Goal: Task Accomplishment & Management: Manage account settings

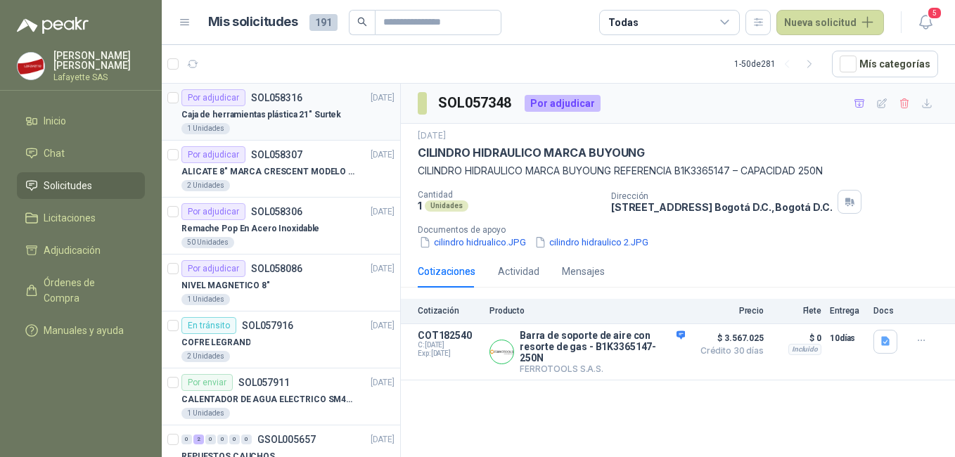
click at [255, 115] on p "Caja de herramientas plástica 21" Surtek" at bounding box center [261, 114] width 160 height 13
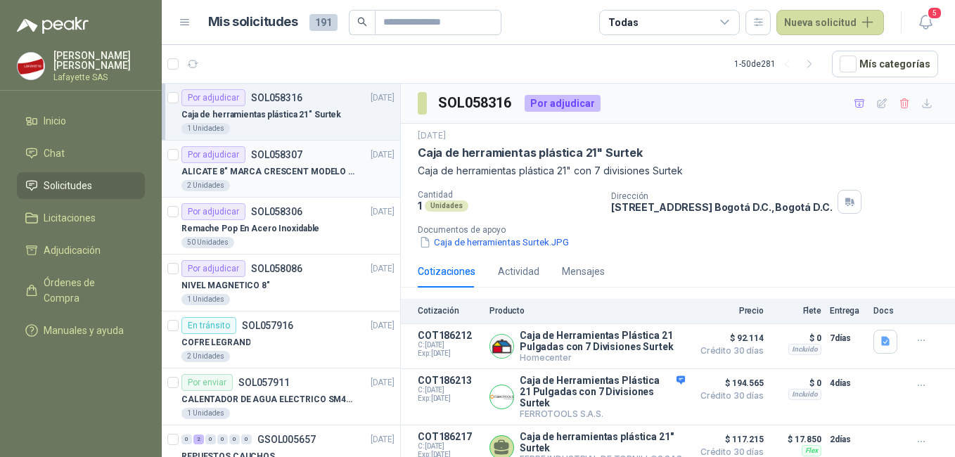
click at [275, 193] on article "Por adjudicar SOL058307 [DATE] ALICATE 8" MARCA CRESCENT MODELO 38008tv 2 Unida…" at bounding box center [281, 169] width 238 height 57
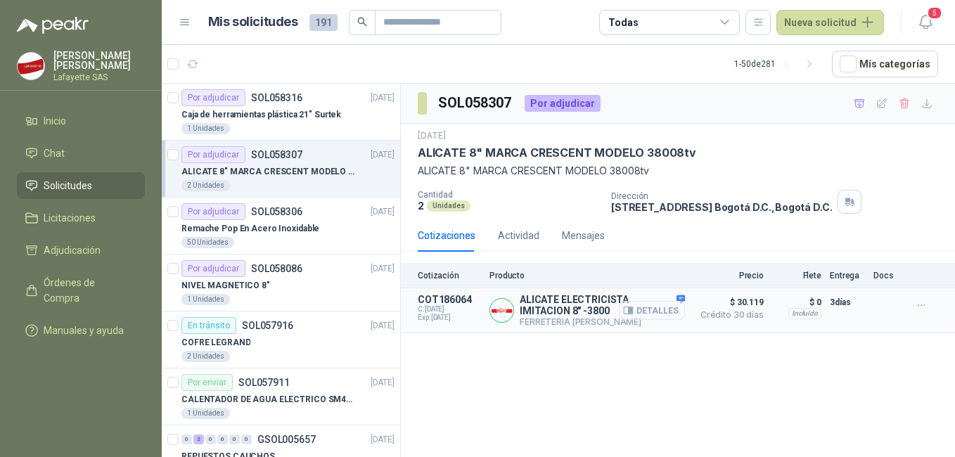
click at [642, 306] on button "Detalles" at bounding box center [652, 310] width 66 height 19
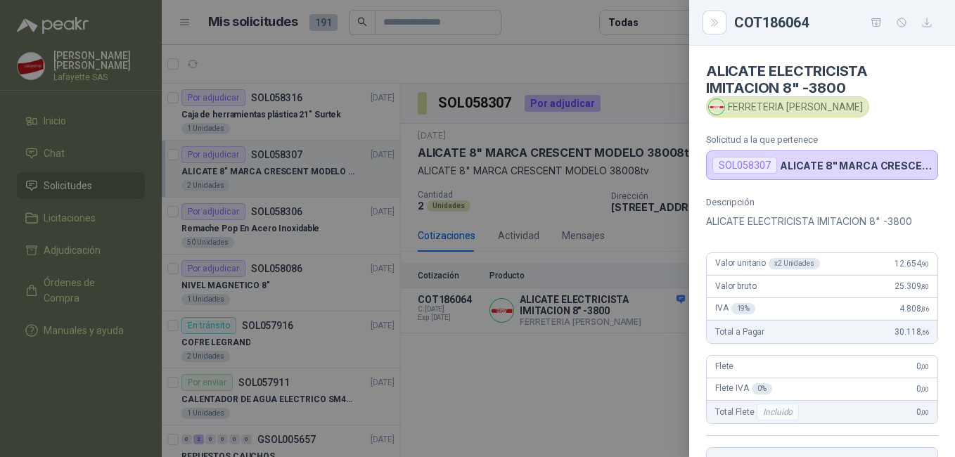
click at [774, 225] on p "ALICATE ELECTRICISTA IMITACION 8" -3800" at bounding box center [822, 221] width 232 height 17
drag, startPoint x: 523, startPoint y: 352, endPoint x: 521, endPoint y: 345, distance: 7.2
click at [523, 352] on div at bounding box center [477, 228] width 955 height 457
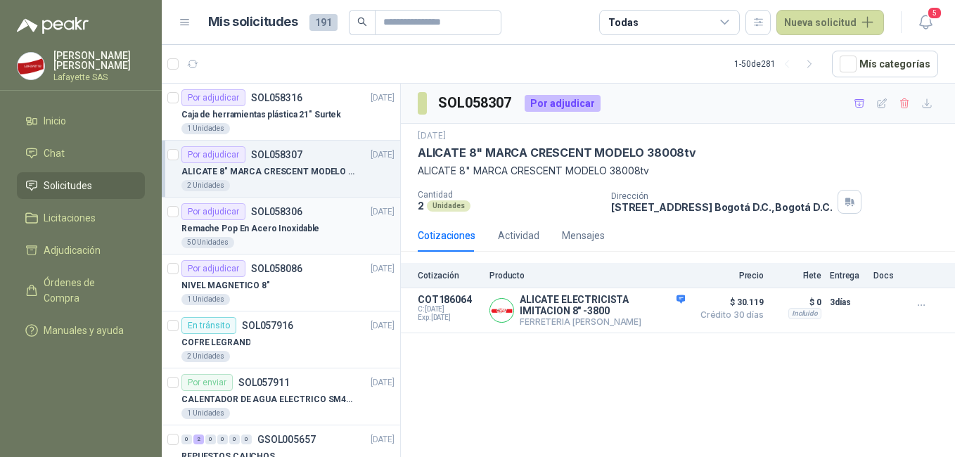
click at [237, 229] on p "Remache Pop En Acero Inoxidable" at bounding box center [250, 228] width 138 height 13
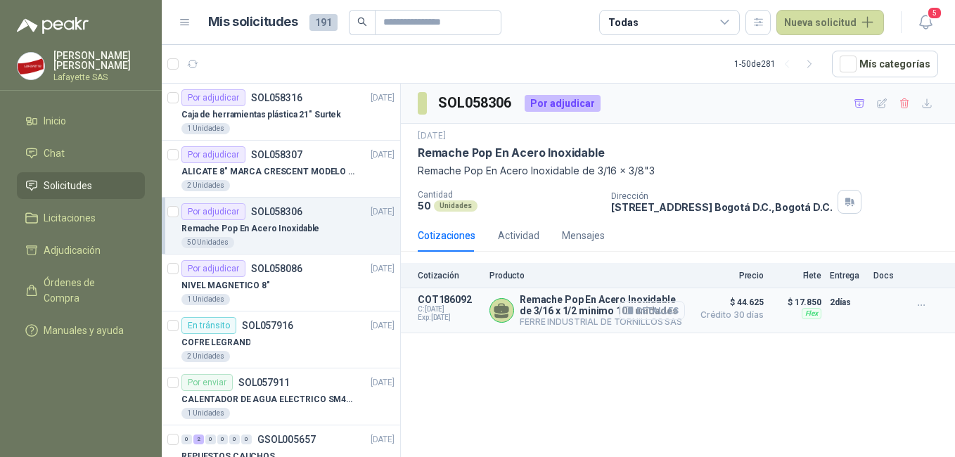
click at [647, 312] on button "Detalles" at bounding box center [652, 310] width 66 height 19
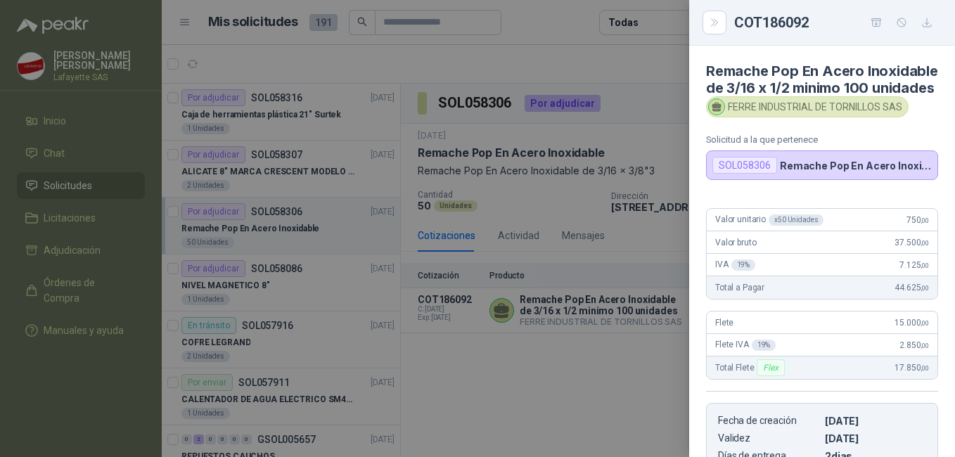
click at [655, 314] on div at bounding box center [477, 228] width 955 height 457
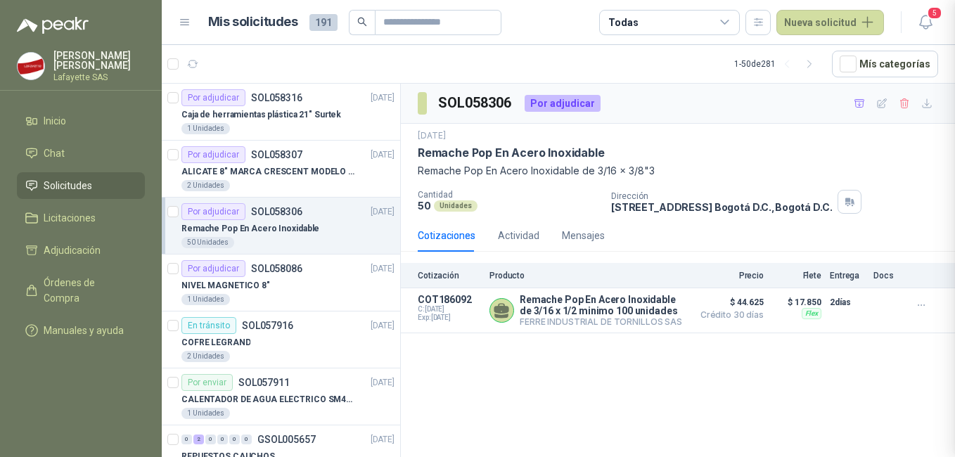
scroll to position [267, 0]
click at [651, 307] on button "Detalles" at bounding box center [652, 310] width 66 height 19
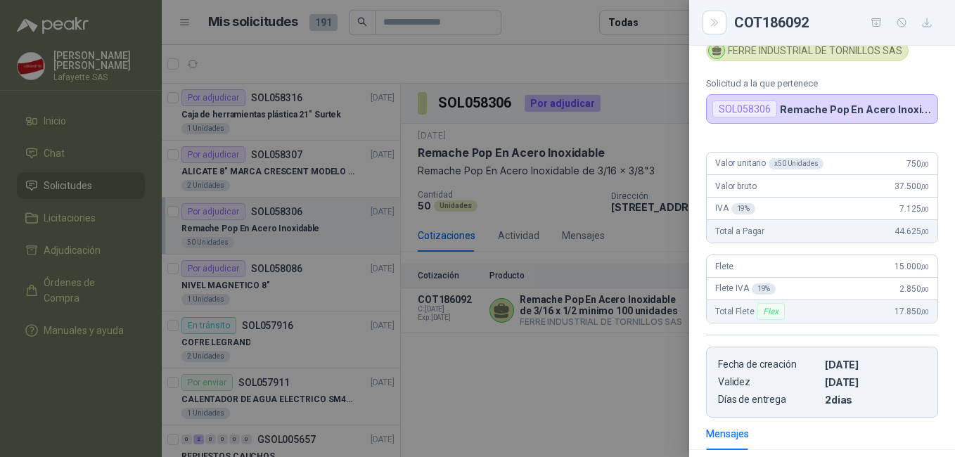
scroll to position [0, 0]
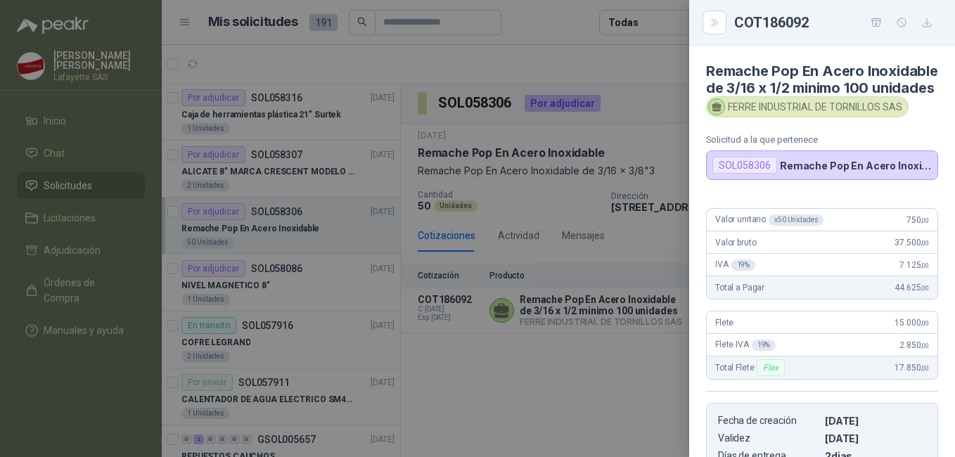
click at [535, 129] on div at bounding box center [477, 228] width 955 height 457
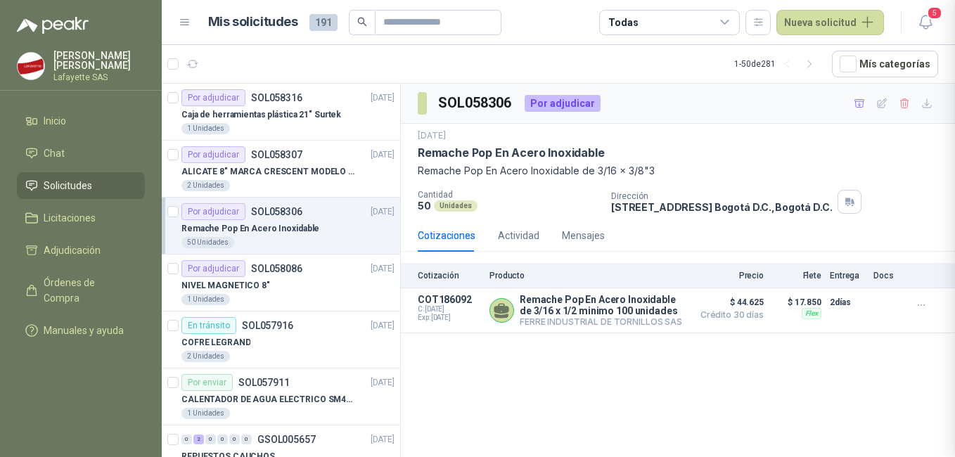
scroll to position [267, 0]
click at [248, 279] on p "NIVEL MAGNETICO 8"" at bounding box center [225, 285] width 89 height 13
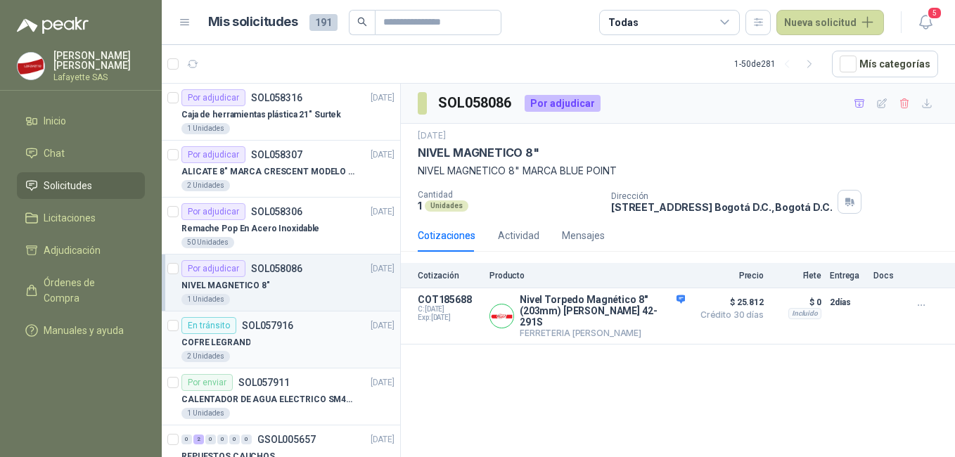
click at [278, 348] on div "COFRE LEGRAND" at bounding box center [287, 342] width 213 height 17
